Goal: Task Accomplishment & Management: Complete application form

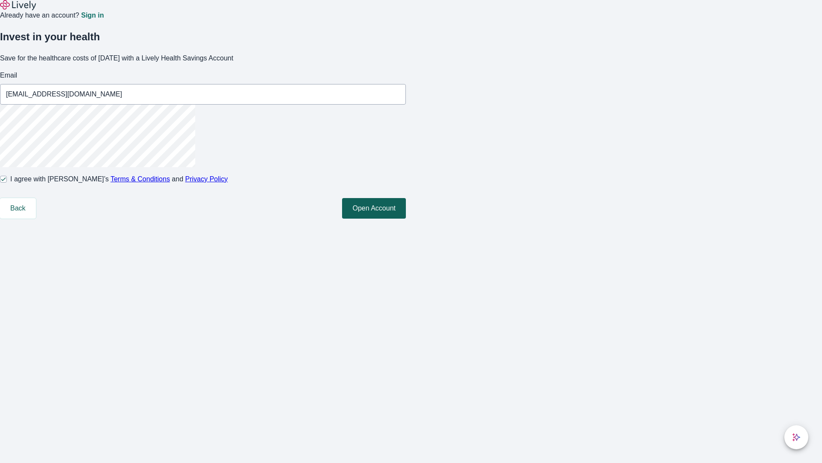
click at [406, 218] on button "Open Account" at bounding box center [374, 208] width 64 height 21
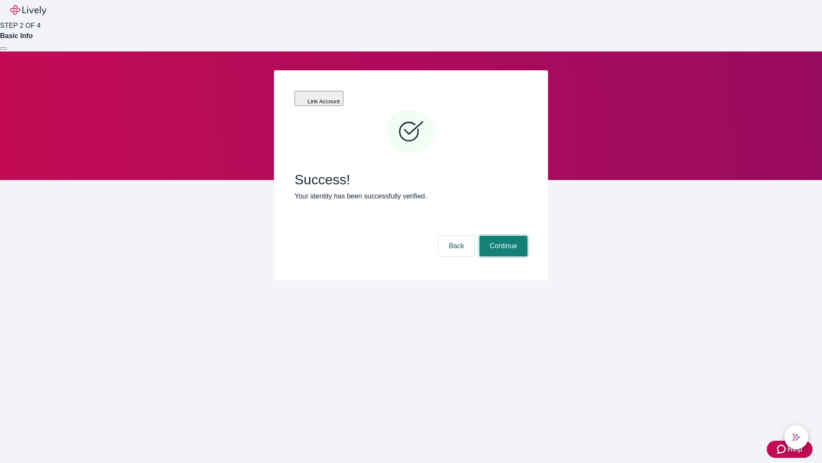
click at [502, 236] on button "Continue" at bounding box center [504, 246] width 48 height 21
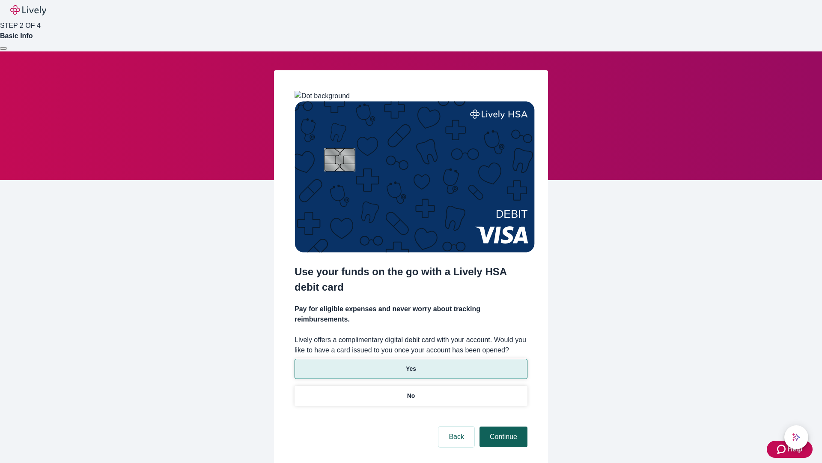
click at [411, 364] on p "Yes" at bounding box center [411, 368] width 10 height 9
click at [502, 426] on button "Continue" at bounding box center [504, 436] width 48 height 21
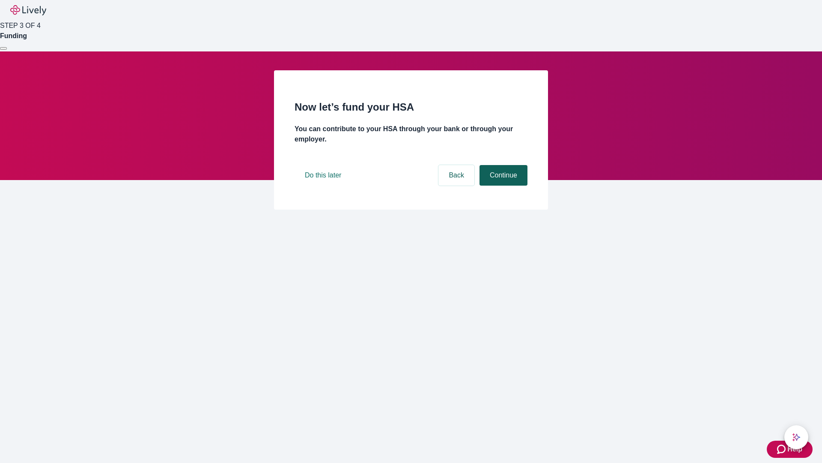
click at [502, 185] on button "Continue" at bounding box center [504, 175] width 48 height 21
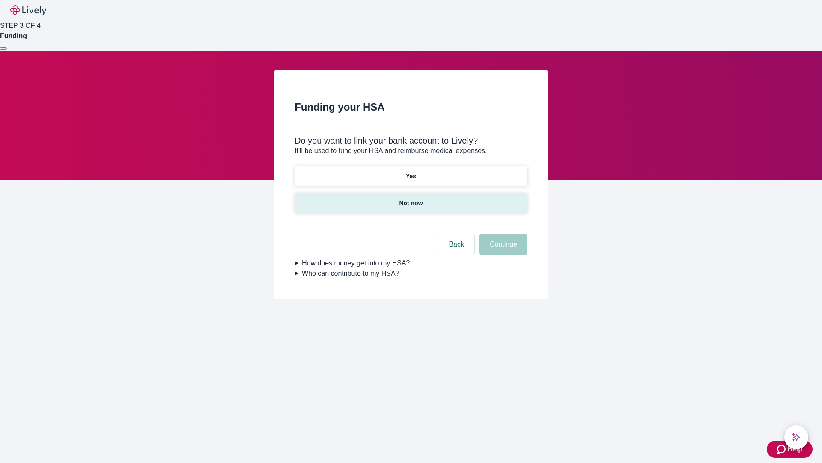
click at [411, 199] on p "Not now" at bounding box center [411, 203] width 24 height 9
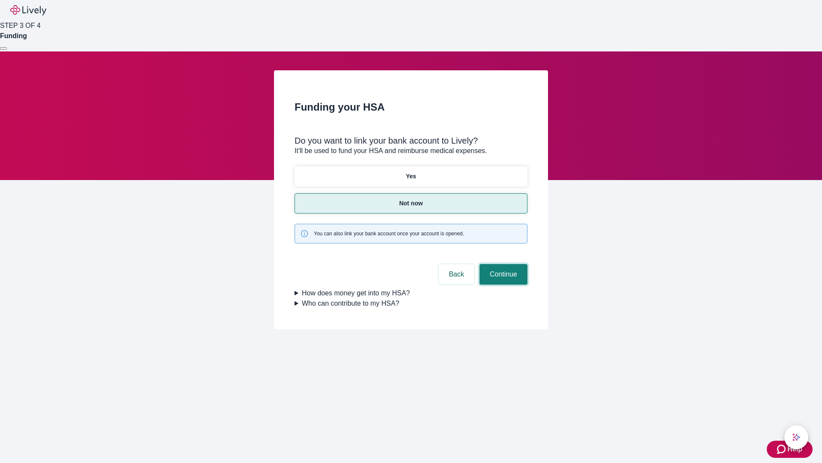
click at [502, 264] on button "Continue" at bounding box center [504, 274] width 48 height 21
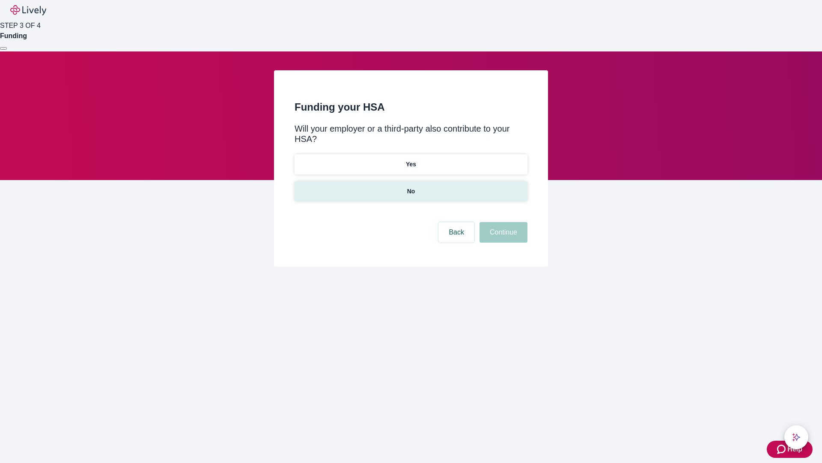
click at [411, 187] on p "No" at bounding box center [411, 191] width 8 height 9
click at [502, 222] on button "Continue" at bounding box center [504, 232] width 48 height 21
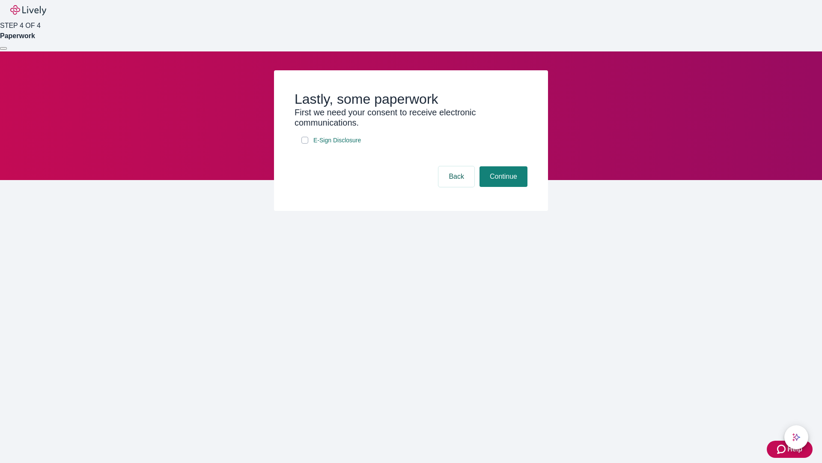
click at [305, 143] on input "E-Sign Disclosure" at bounding box center [304, 140] width 7 height 7
checkbox input "true"
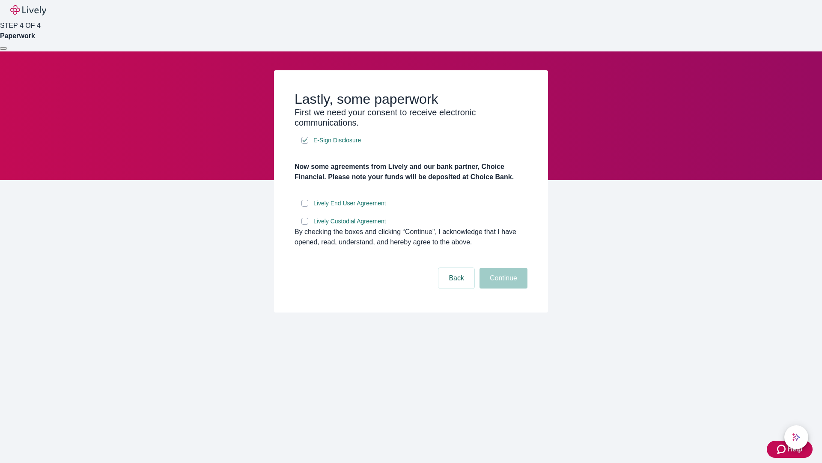
click at [305, 206] on input "Lively End User Agreement" at bounding box center [304, 203] width 7 height 7
checkbox input "true"
click at [305, 224] on input "Lively Custodial Agreement" at bounding box center [304, 221] width 7 height 7
checkbox input "true"
click at [502, 288] on button "Continue" at bounding box center [504, 278] width 48 height 21
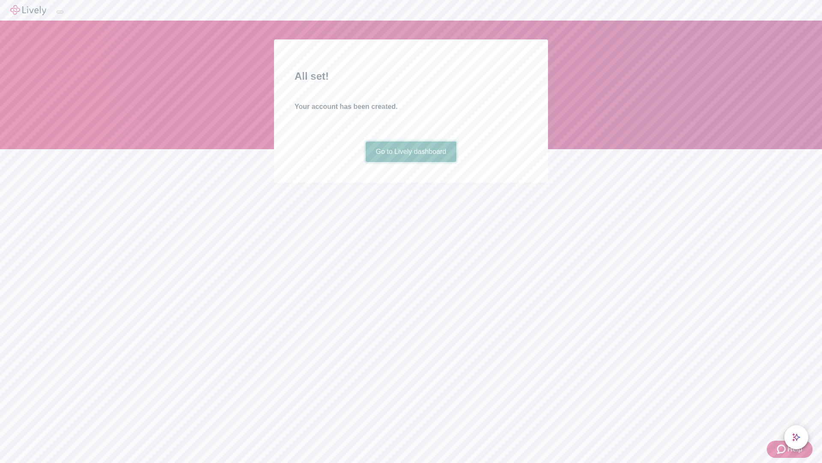
click at [411, 162] on link "Go to Lively dashboard" at bounding box center [411, 151] width 91 height 21
